Goal: Task Accomplishment & Management: Use online tool/utility

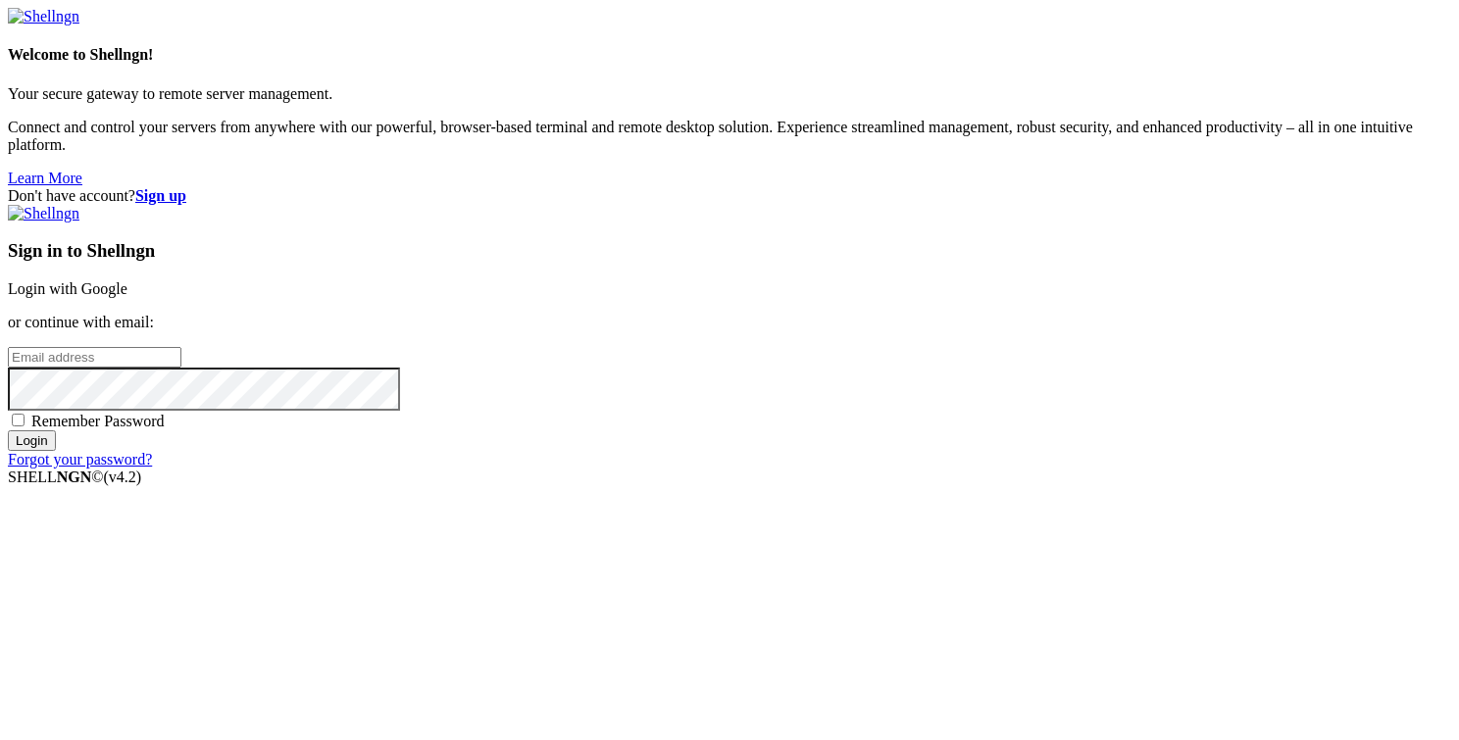
click at [181, 361] on input "email" at bounding box center [95, 357] width 174 height 21
type input "j"
type input "[PERSON_NAME][EMAIL_ADDRESS][DOMAIN_NAME]"
click at [8, 430] on input "Login" at bounding box center [32, 440] width 48 height 21
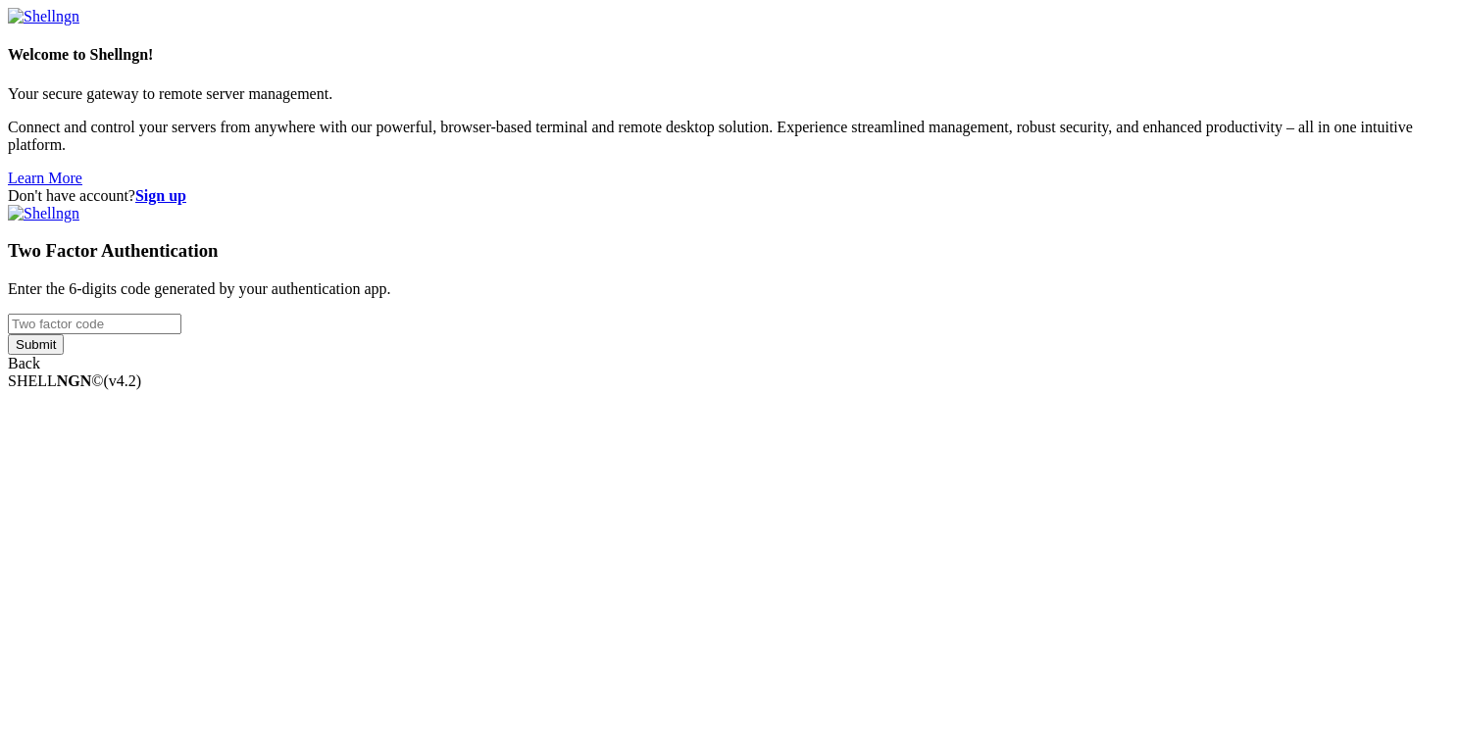
click at [181, 334] on input "number" at bounding box center [95, 324] width 174 height 21
type input "679234"
click at [64, 355] on input "Submit" at bounding box center [36, 344] width 56 height 21
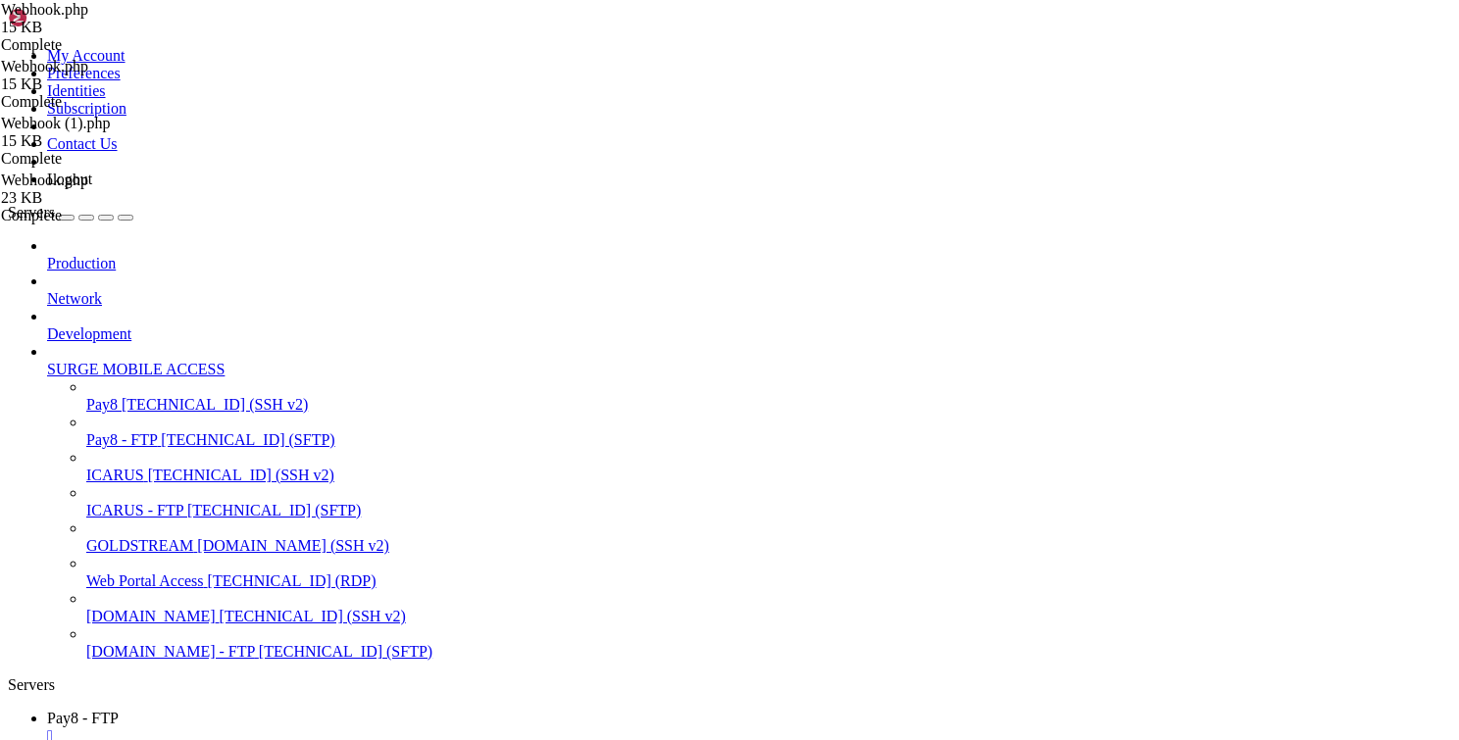
scroll to position [557, 0]
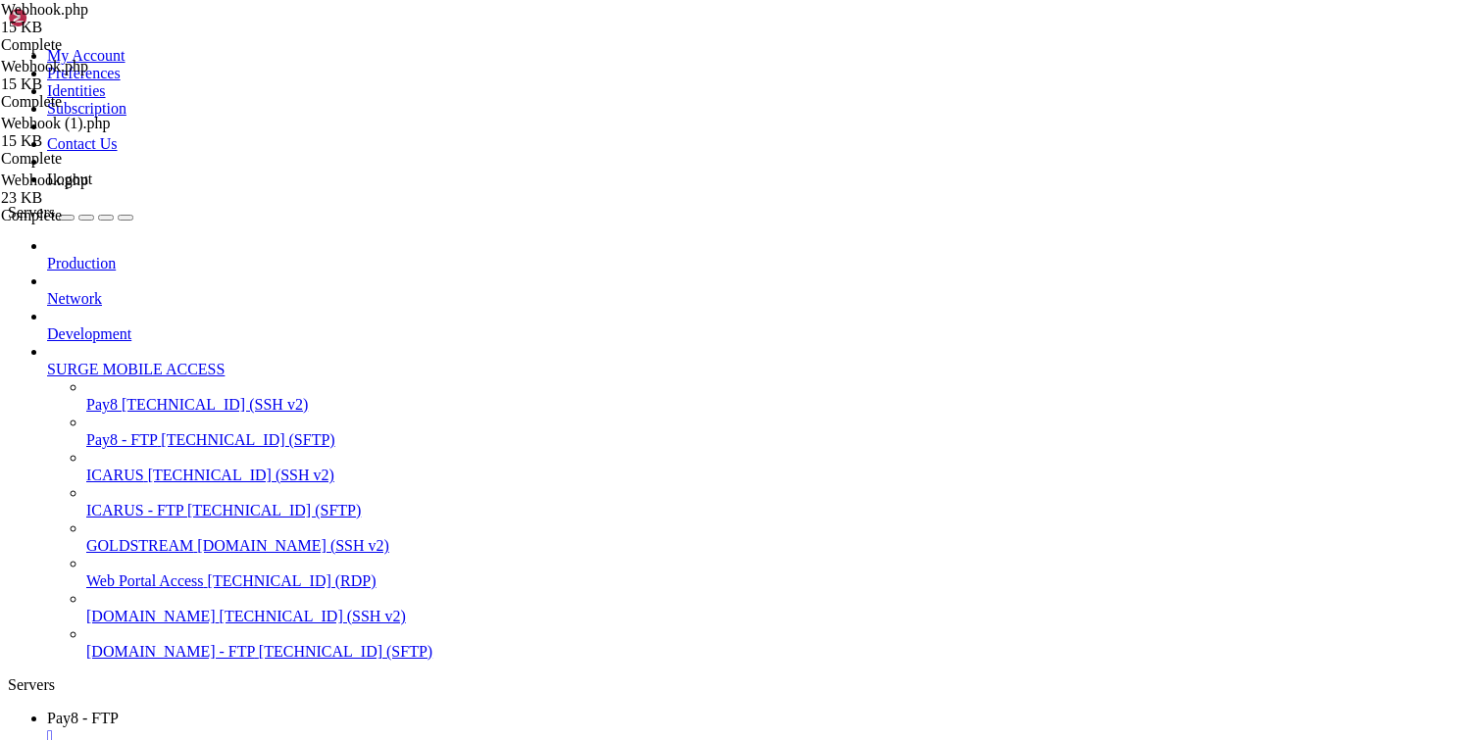
type input "/var/www/html/transact/app/Controllers"
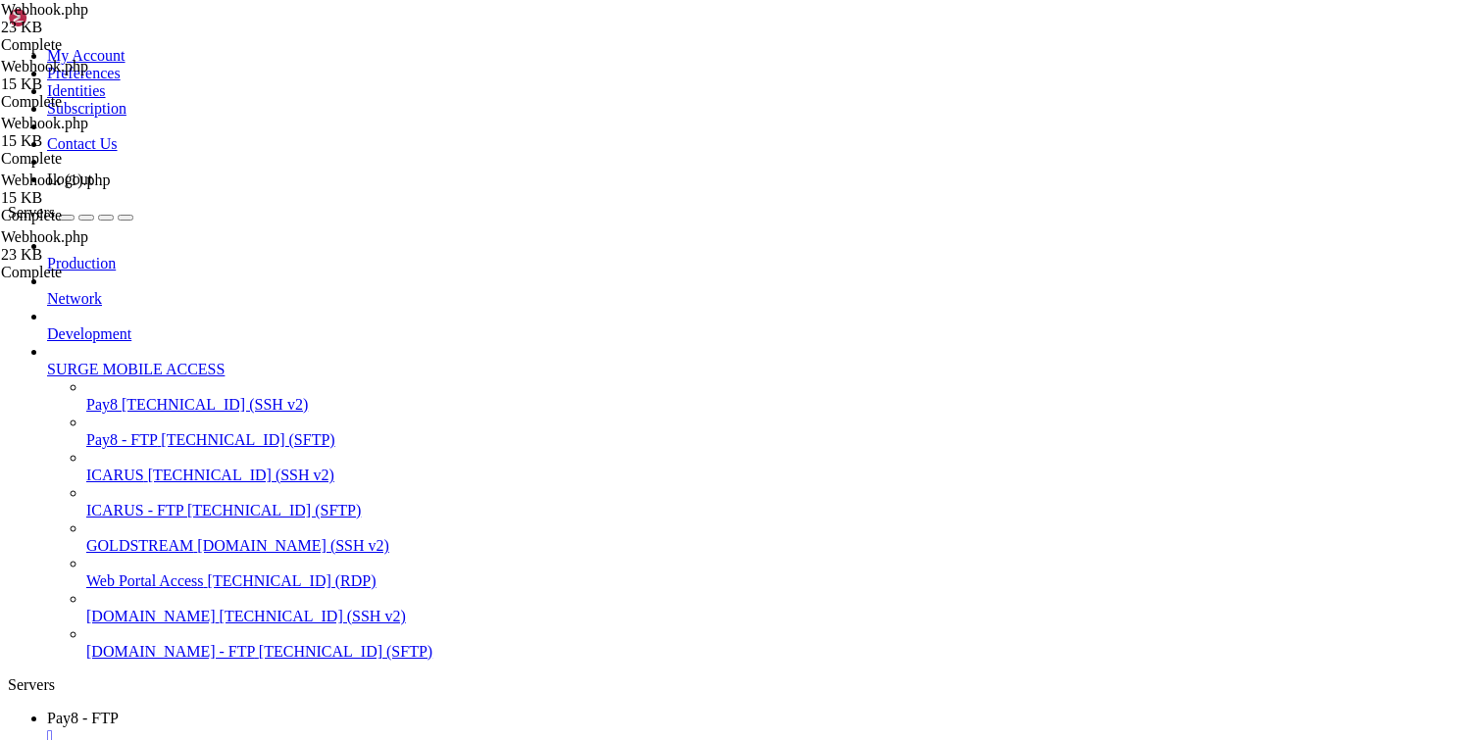
drag, startPoint x: 367, startPoint y: 473, endPoint x: 396, endPoint y: 506, distance: 44.5
drag, startPoint x: 372, startPoint y: 531, endPoint x: 393, endPoint y: 580, distance: 53.6
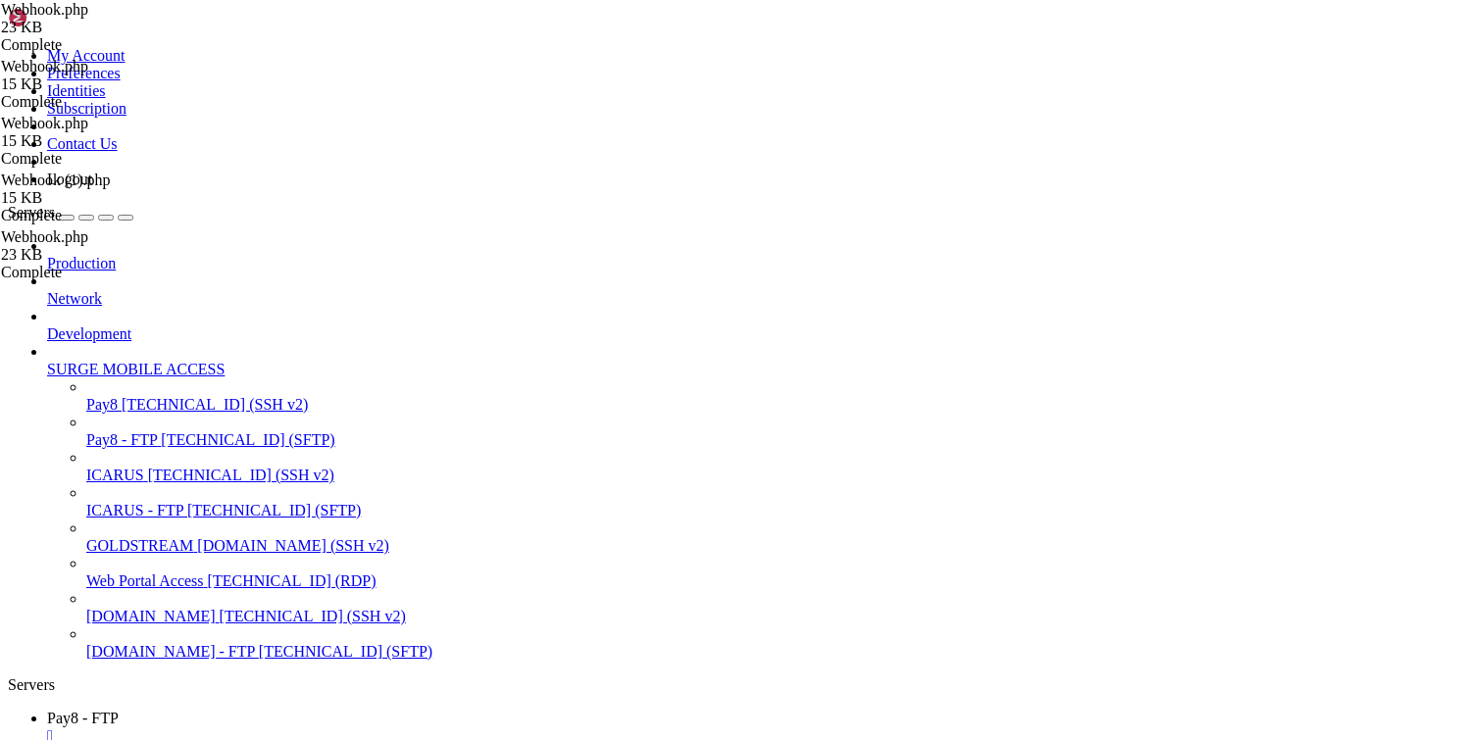
type textarea "// exit();"
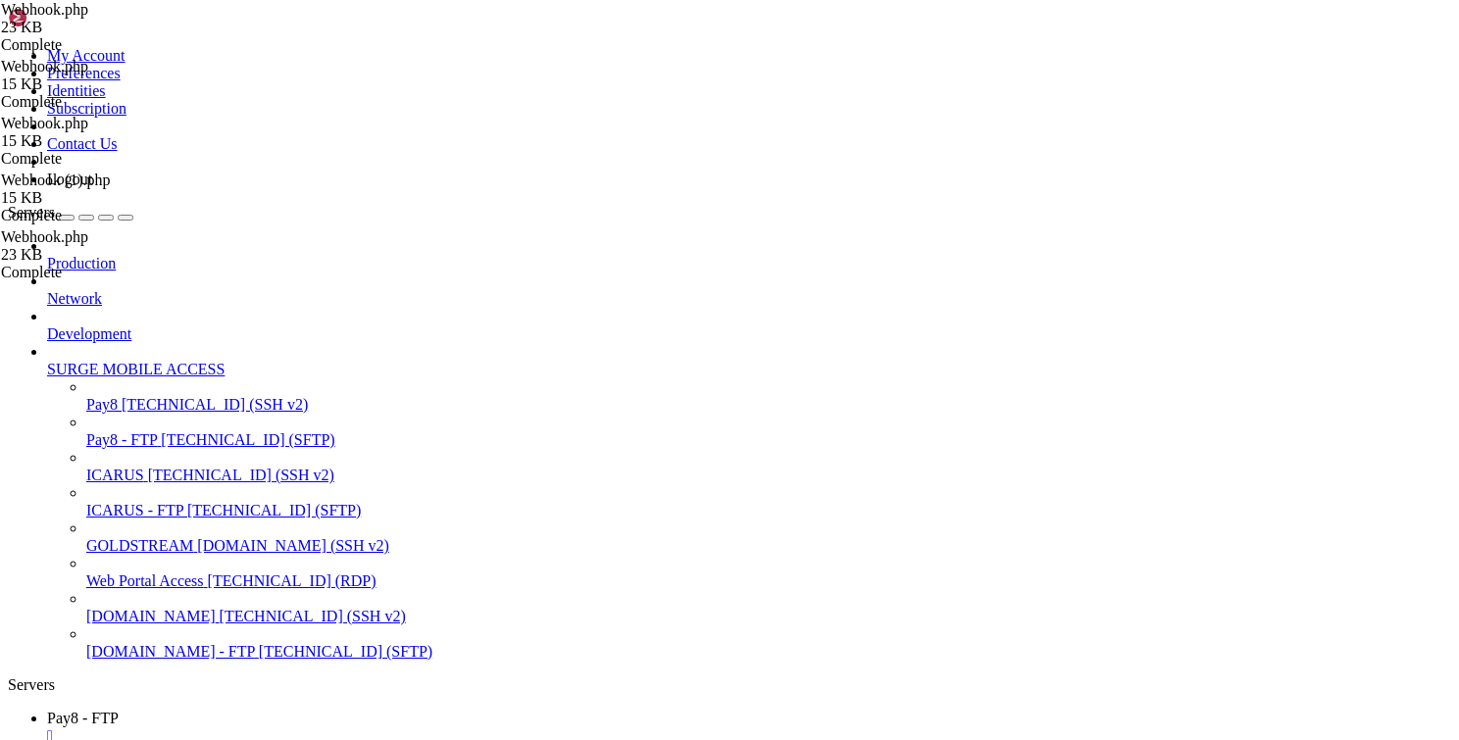
click at [161, 431] on span "[TECHNICAL_ID] (SFTP)" at bounding box center [248, 439] width 174 height 17
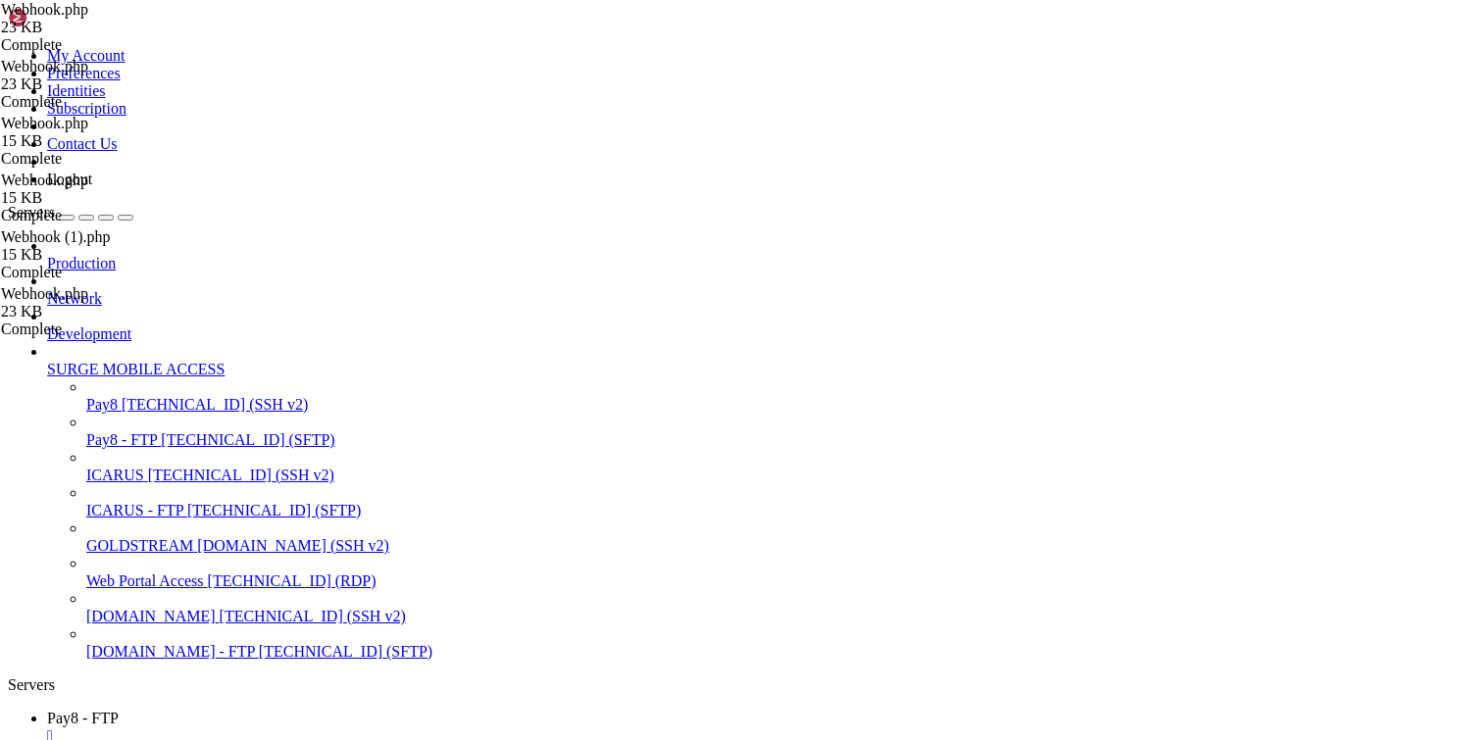
scroll to position [470, 0]
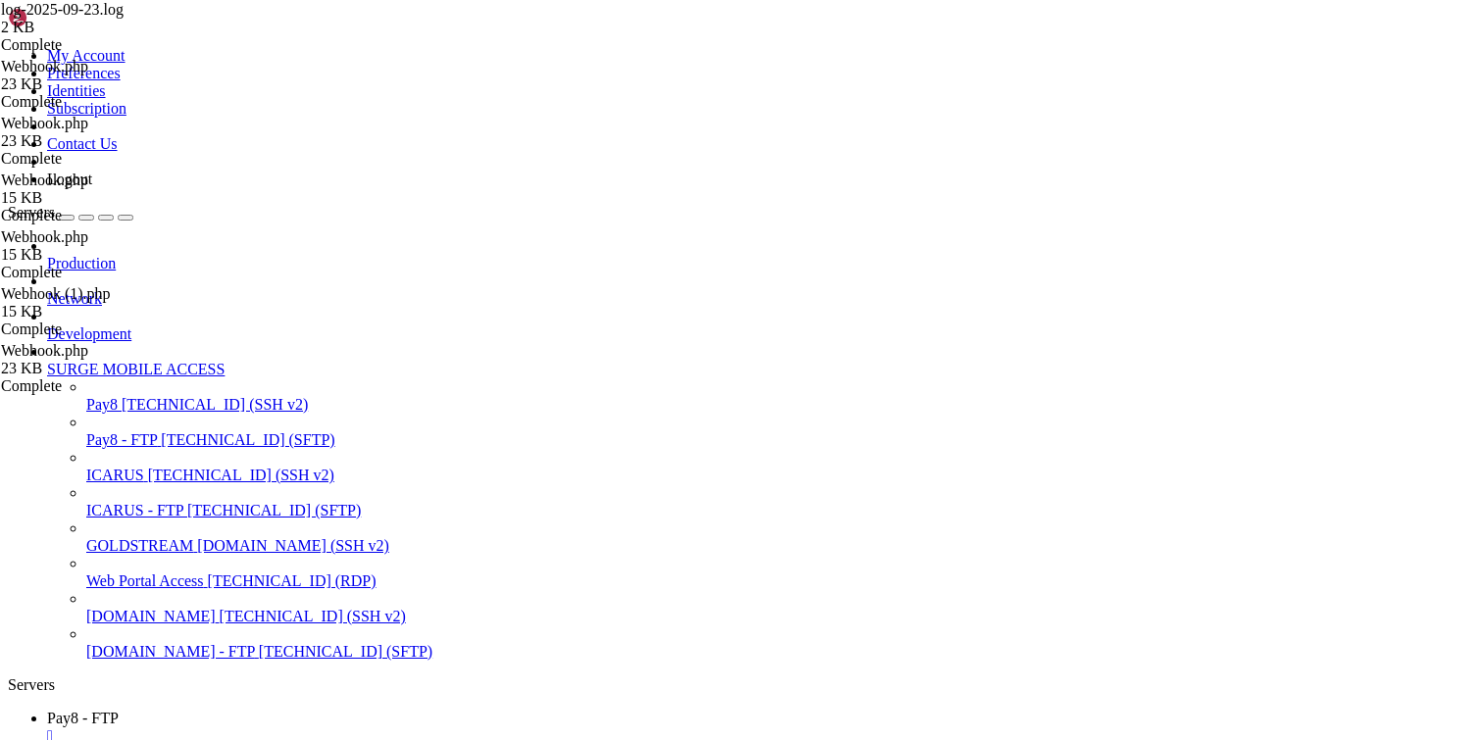
scroll to position [196, 0]
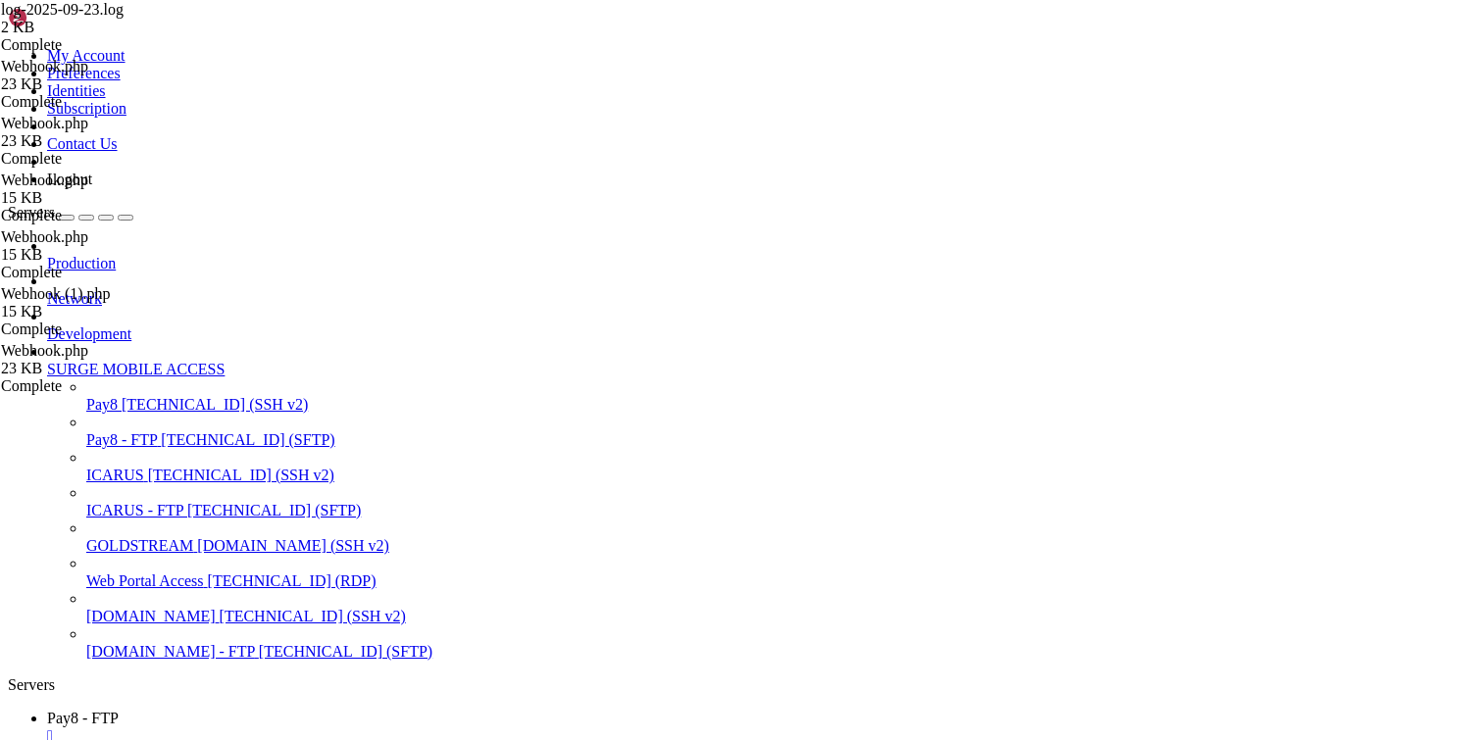
type input "/var/www/html/transact/app/Controllers"
type textarea "<?php"
